Goal: Find specific page/section: Find specific page/section

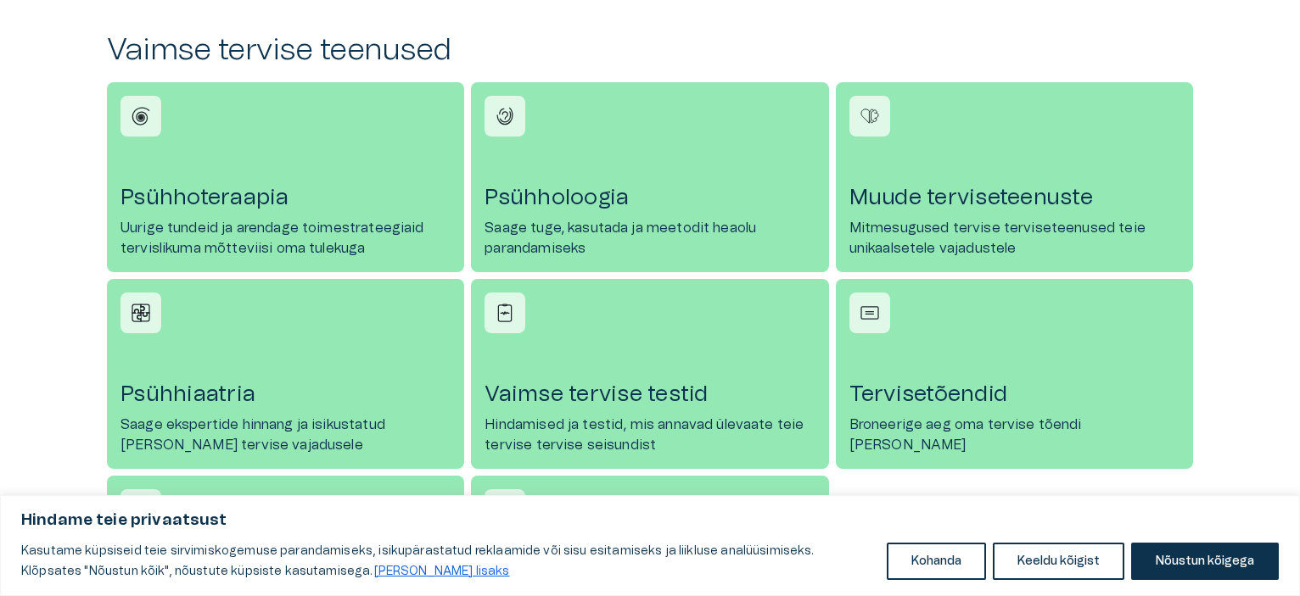
scroll to position [713, 0]
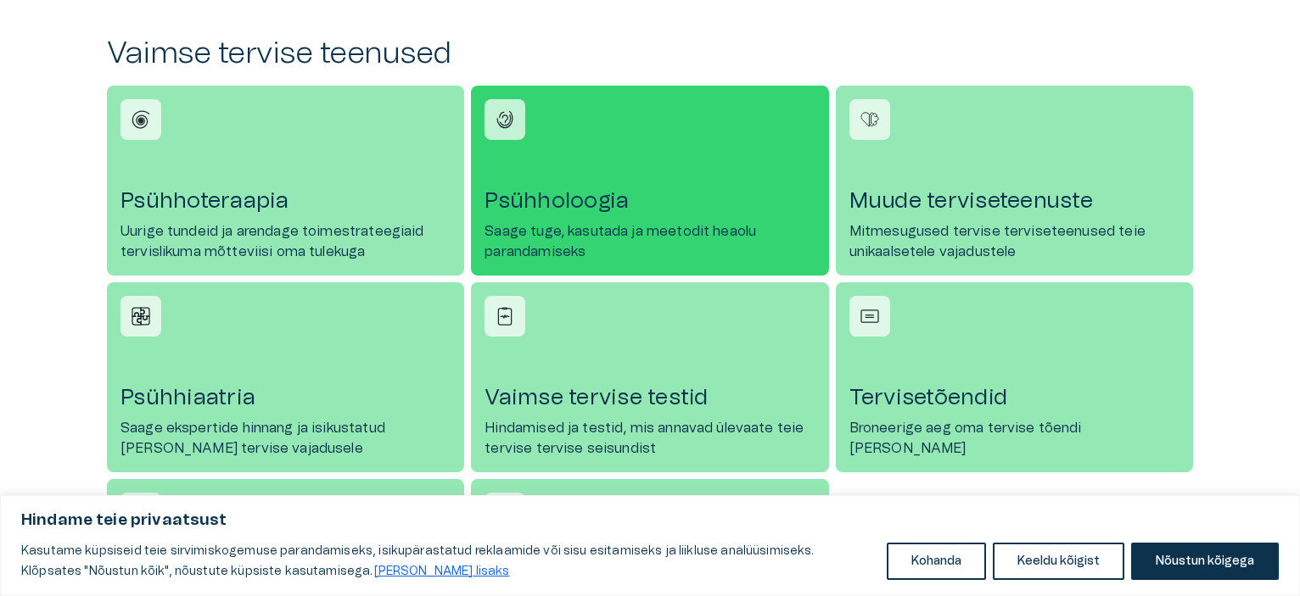
click at [562, 239] on p "Saage tuge, kasutada ja meetodit heaolu parandamiseks" at bounding box center [649, 241] width 330 height 41
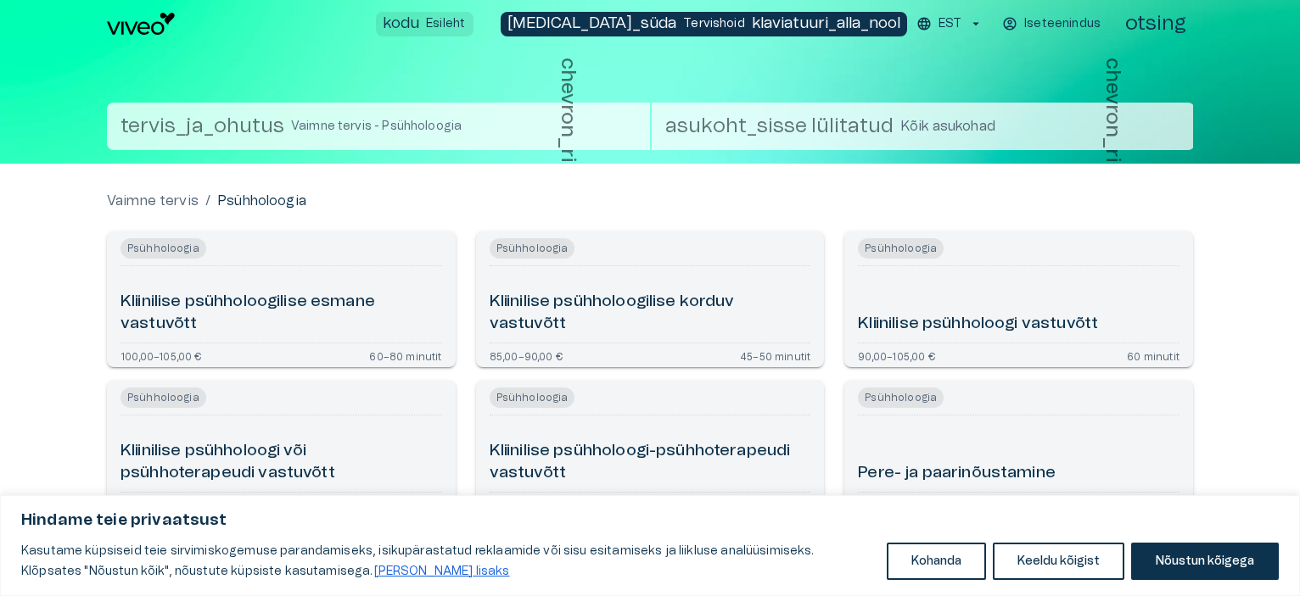
click at [465, 23] on font "Esileht" at bounding box center [445, 24] width 39 height 12
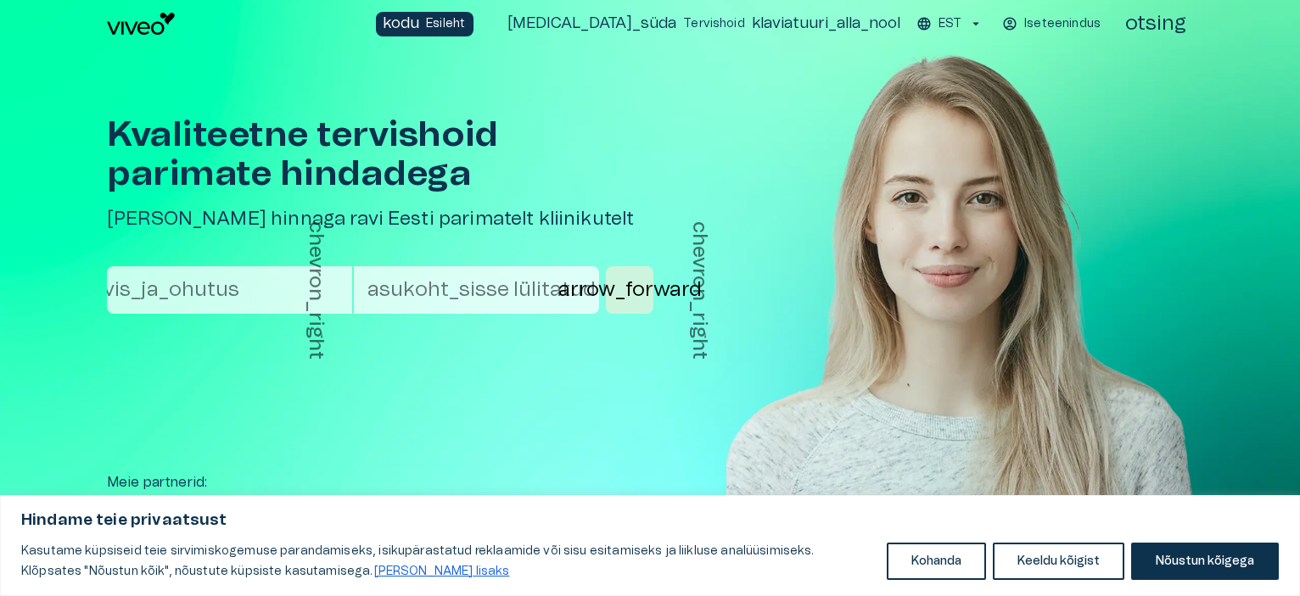
click at [417, 285] on font "asukoht_sisse lülitatud" at bounding box center [481, 290] width 228 height 20
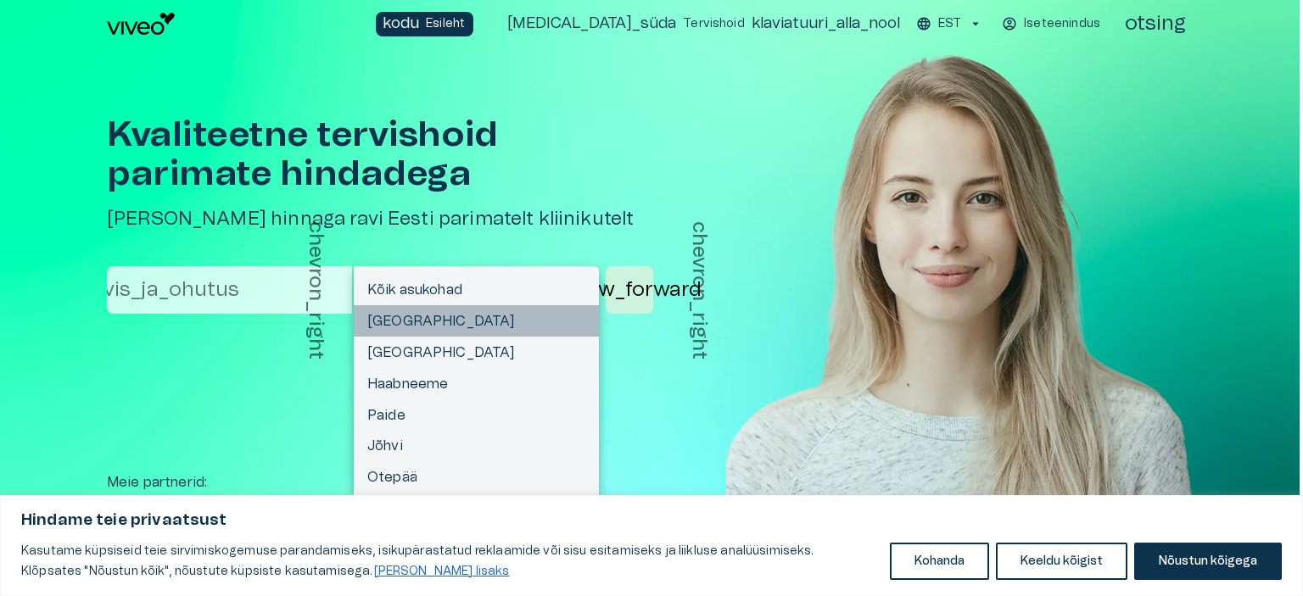
click at [407, 318] on font "[GEOGRAPHIC_DATA]" at bounding box center [441, 322] width 148 height 14
type input "**********"
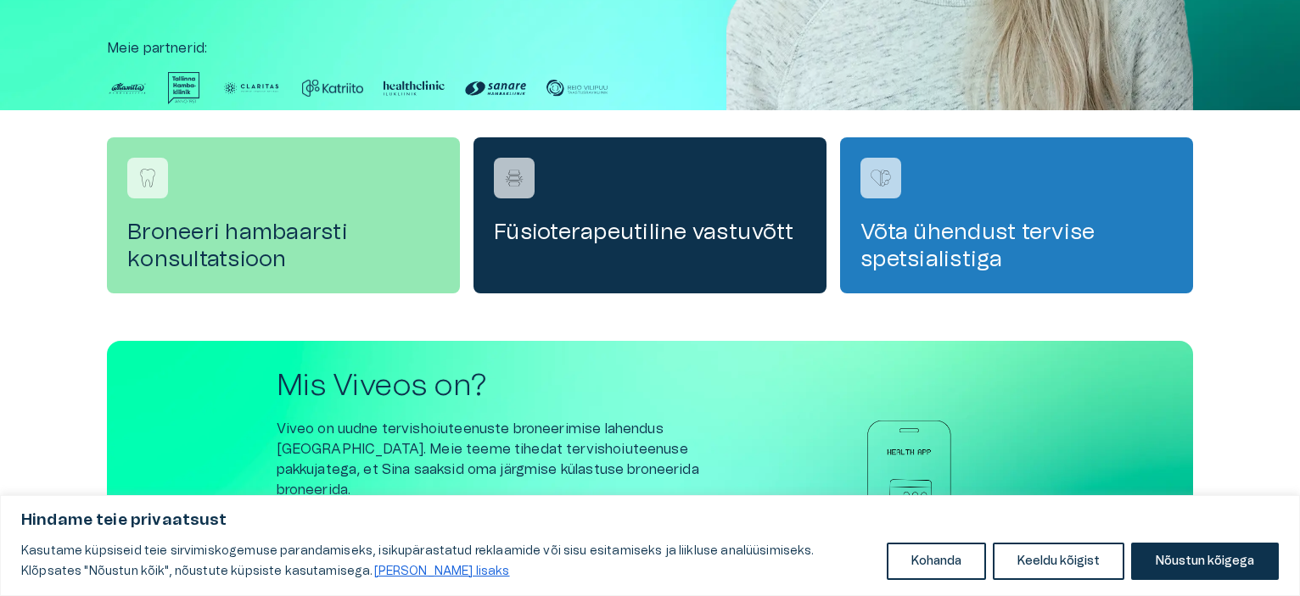
scroll to position [432, 0]
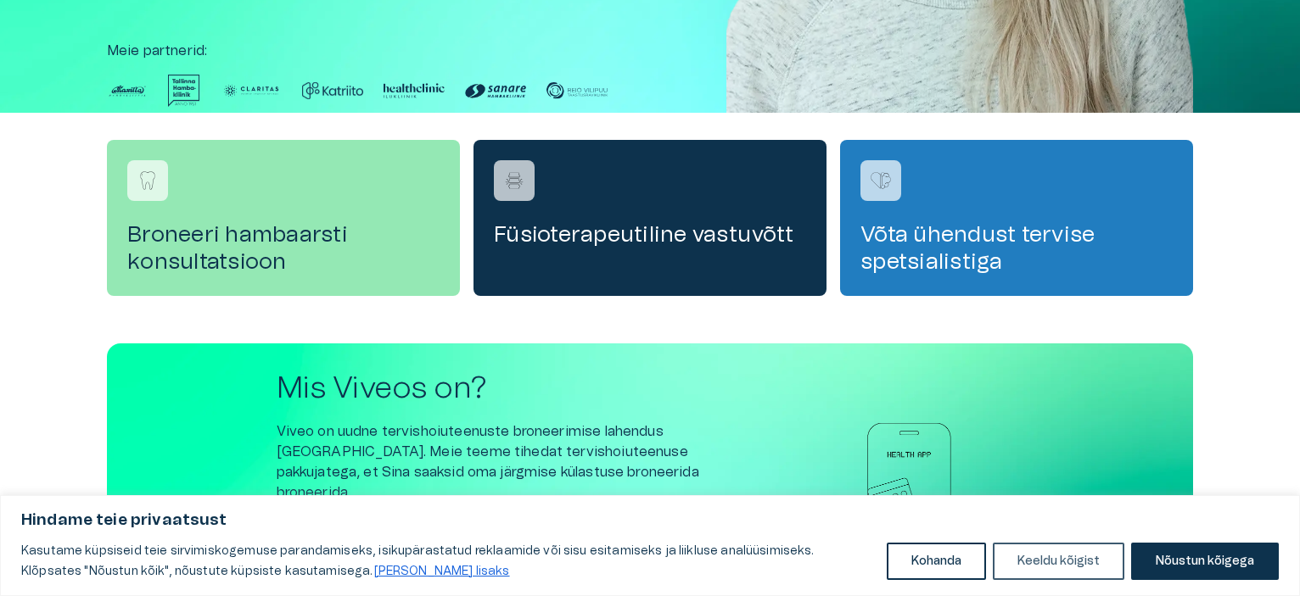
click at [1033, 573] on button "Keeldu kõigist" at bounding box center [1058, 561] width 131 height 37
